Goal: Check status: Check status

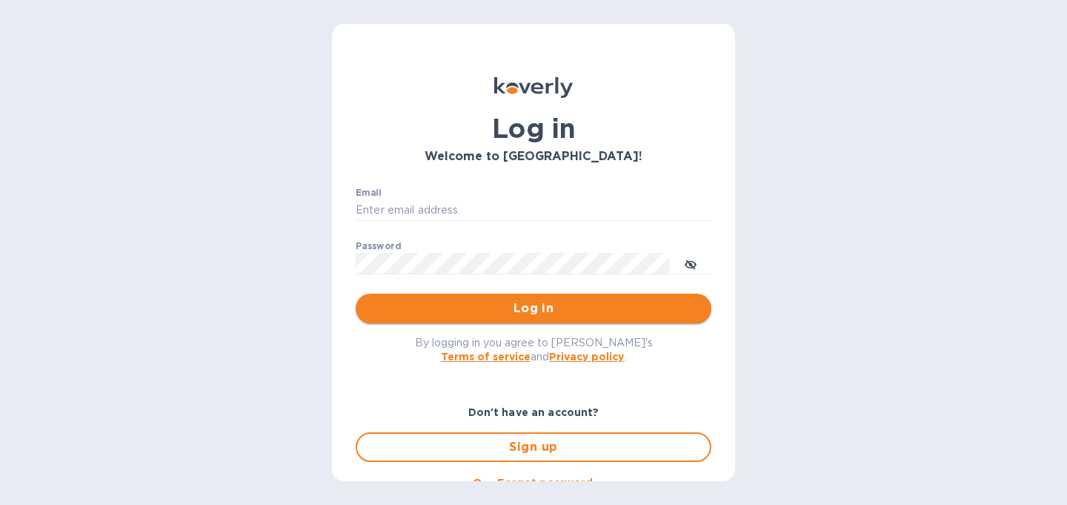
type input "[PERSON_NAME][EMAIL_ADDRESS][DOMAIN_NAME]"
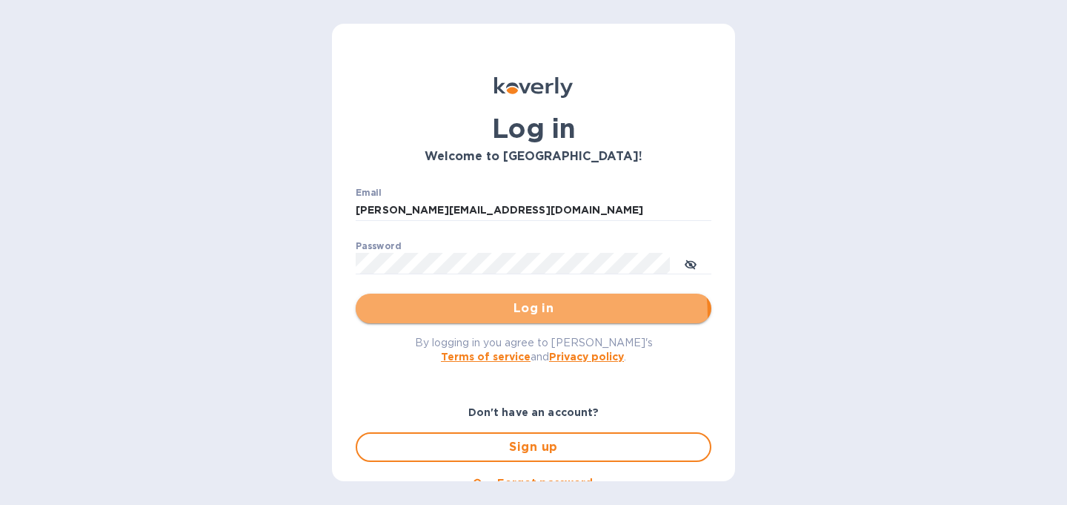
click at [497, 316] on span "Log in" at bounding box center [534, 308] width 332 height 18
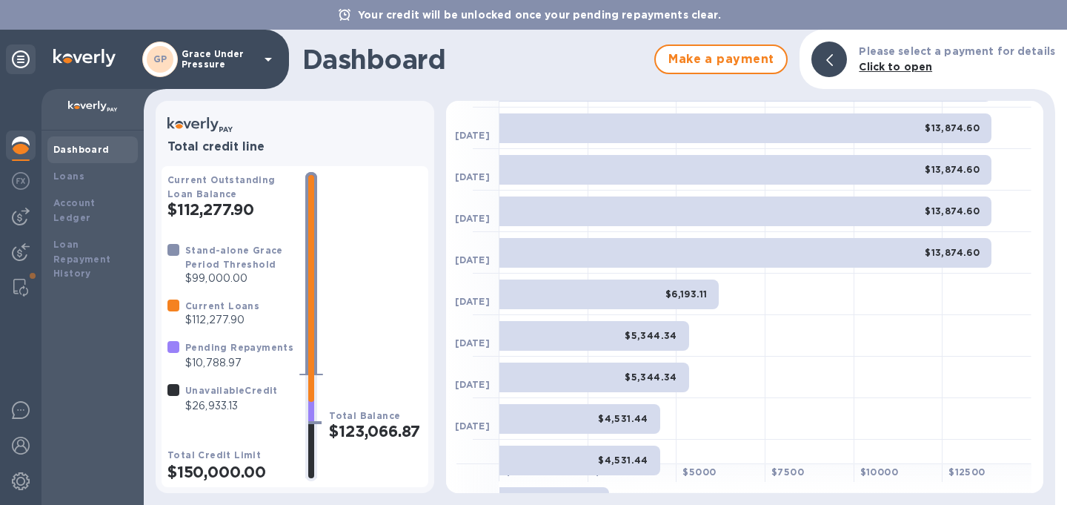
scroll to position [160, 0]
